Goal: Task Accomplishment & Management: Use online tool/utility

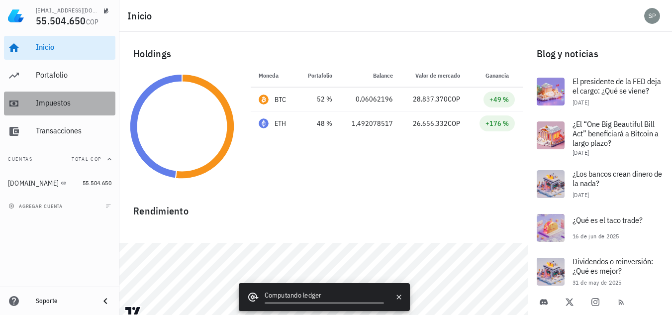
click at [37, 101] on div "Impuestos" at bounding box center [74, 102] width 76 height 9
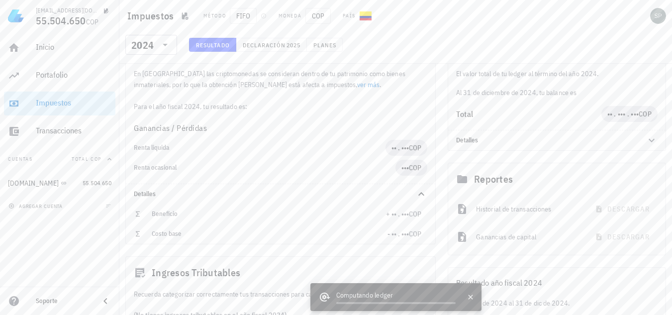
scroll to position [62, 0]
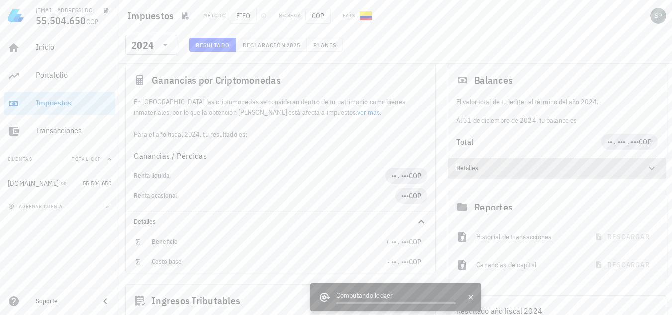
click at [652, 164] on icon at bounding box center [652, 168] width 12 height 12
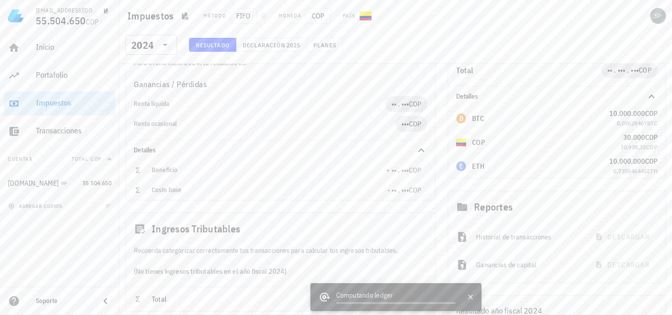
scroll to position [84, 0]
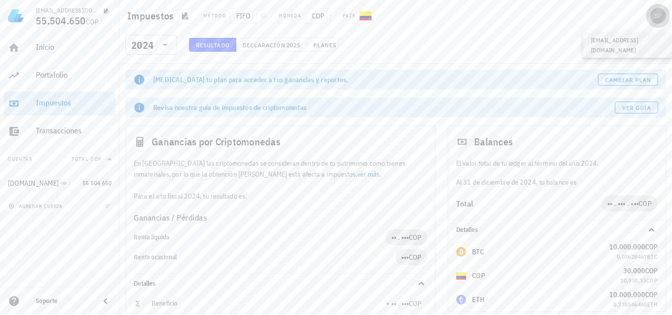
click at [660, 16] on div "avatar" at bounding box center [658, 16] width 16 height 16
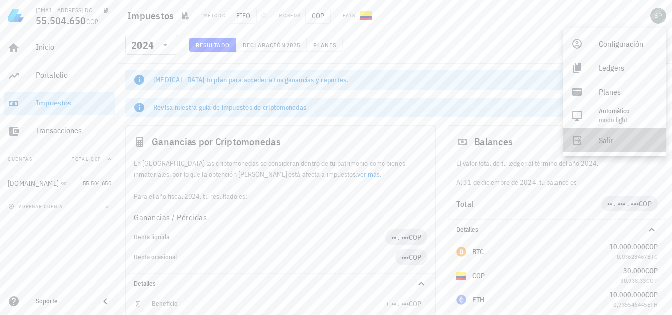
click at [607, 137] on div "Salir" at bounding box center [628, 140] width 59 height 20
